Goal: Check status: Check status

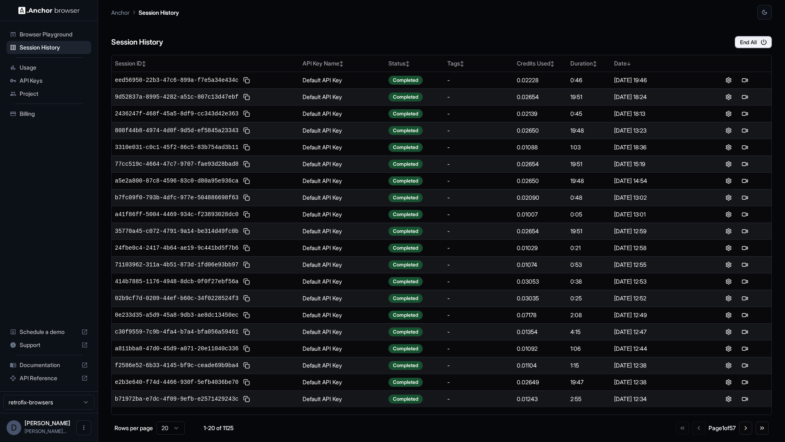
click at [270, 27] on div "Session History End All" at bounding box center [441, 34] width 661 height 29
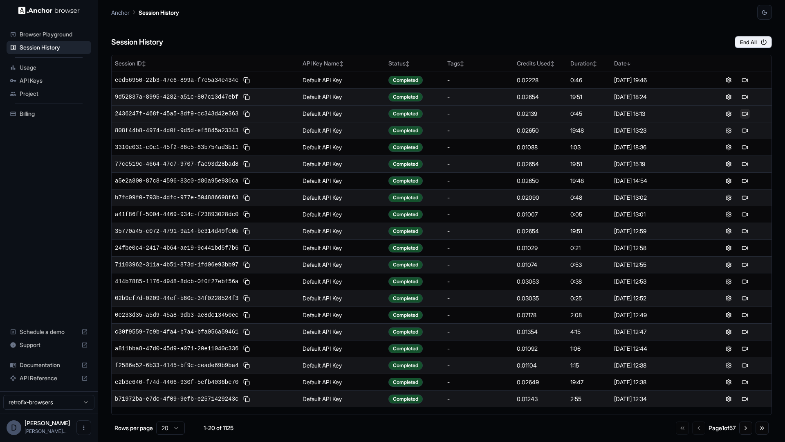
click at [747, 113] on button at bounding box center [745, 114] width 10 height 10
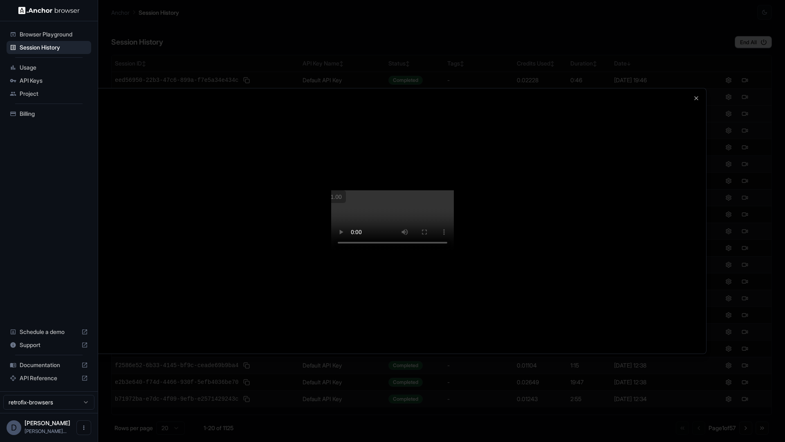
click at [421, 218] on video at bounding box center [392, 220] width 123 height 61
click at [454, 193] on video at bounding box center [392, 220] width 123 height 61
click at [454, 217] on video at bounding box center [392, 220] width 123 height 61
click at [58, 49] on div at bounding box center [392, 221] width 785 height 442
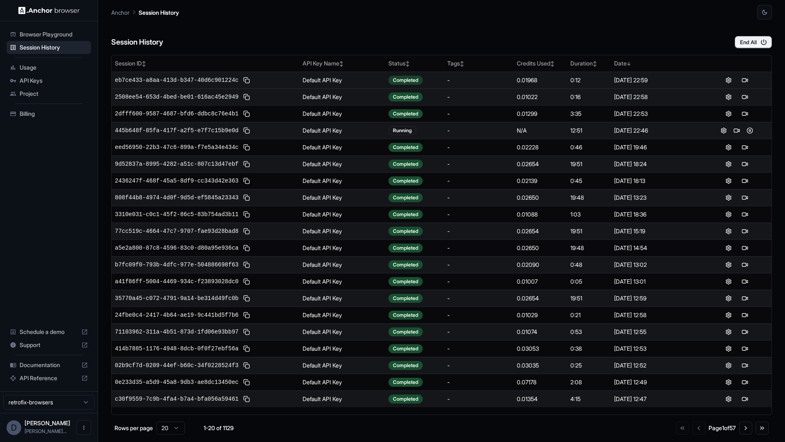
click at [404, 81] on div "Completed" at bounding box center [405, 80] width 34 height 9
click at [745, 80] on button at bounding box center [745, 80] width 10 height 10
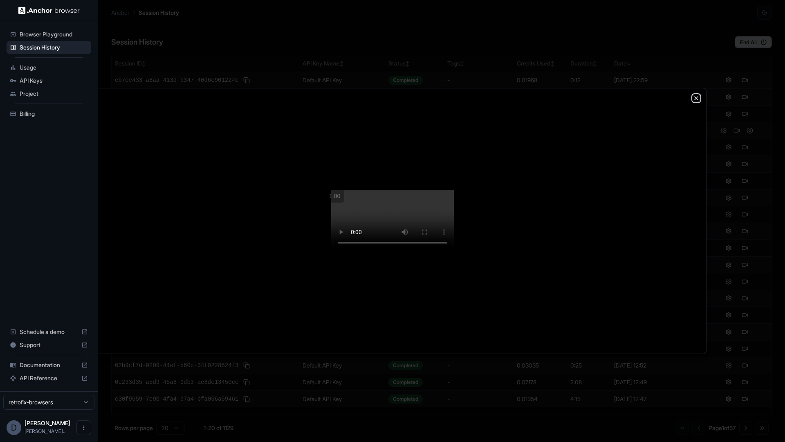
click at [695, 97] on icon "button" at bounding box center [696, 98] width 3 height 3
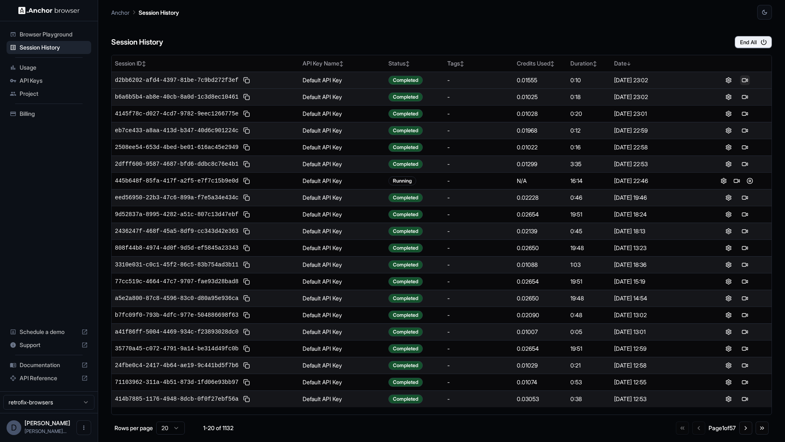
click at [746, 79] on button at bounding box center [745, 80] width 10 height 10
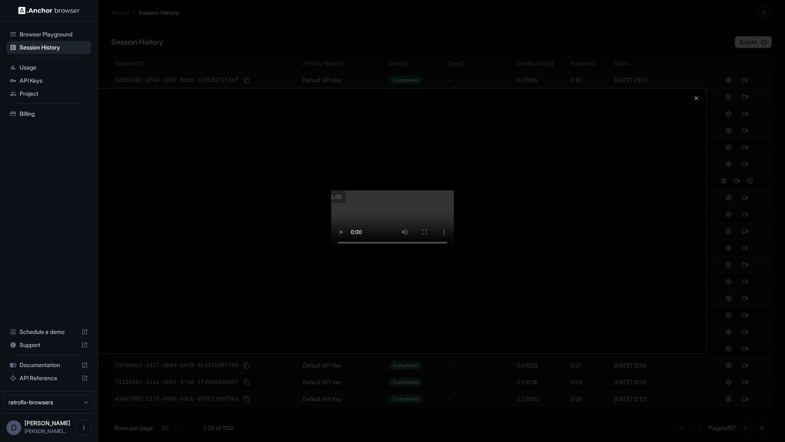
click at [746, 135] on div at bounding box center [392, 221] width 785 height 442
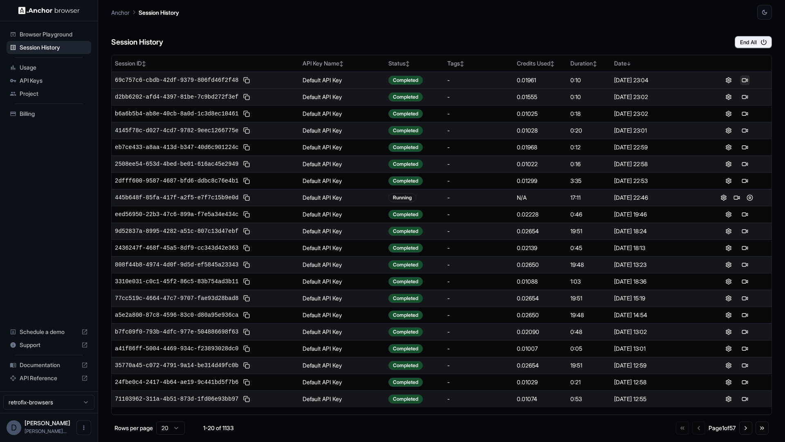
click at [745, 81] on button at bounding box center [745, 80] width 10 height 10
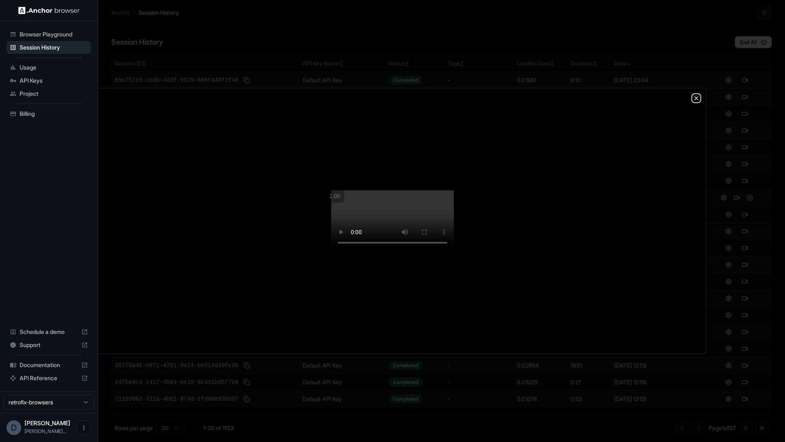
click at [694, 95] on icon "button" at bounding box center [696, 98] width 7 height 7
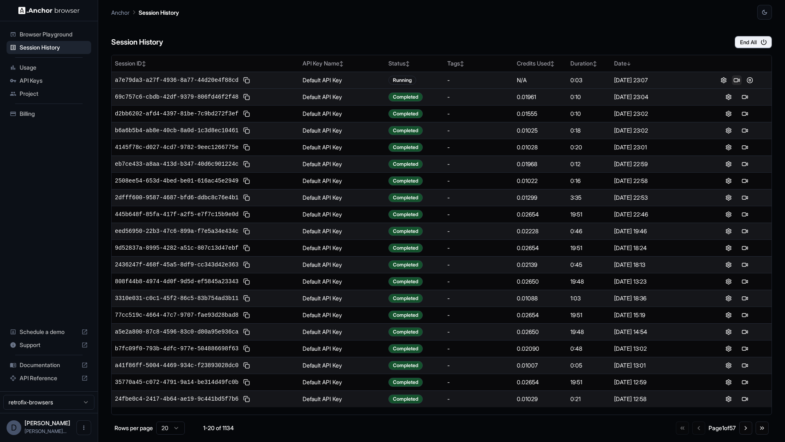
click at [737, 79] on button at bounding box center [737, 80] width 10 height 10
click at [735, 79] on button at bounding box center [737, 80] width 10 height 10
click at [741, 78] on button at bounding box center [745, 80] width 10 height 10
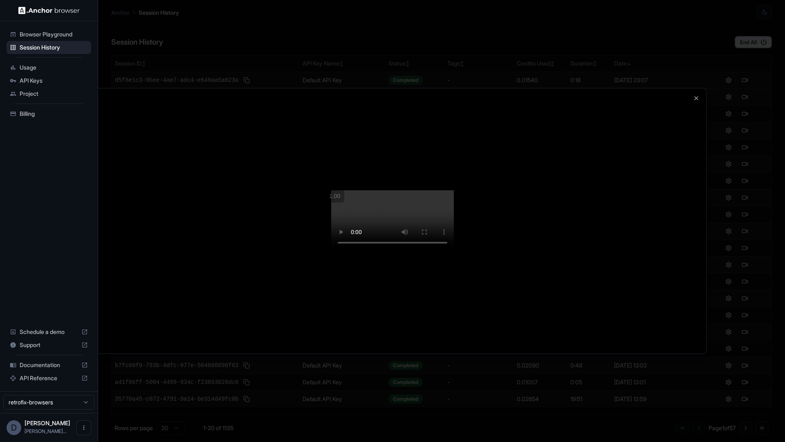
click at [493, 214] on div at bounding box center [392, 220] width 627 height 265
click at [696, 97] on icon "button" at bounding box center [696, 98] width 7 height 7
